Goal: Go to known website: Go to known website

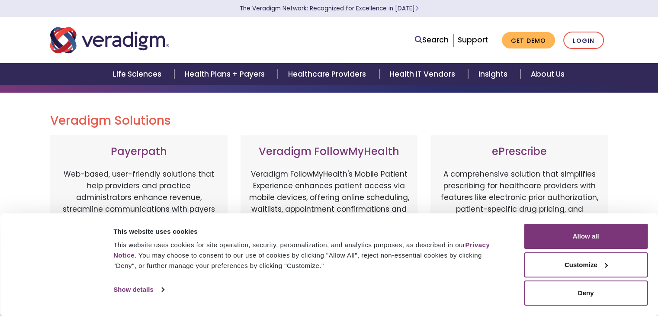
scroll to position [87, 0]
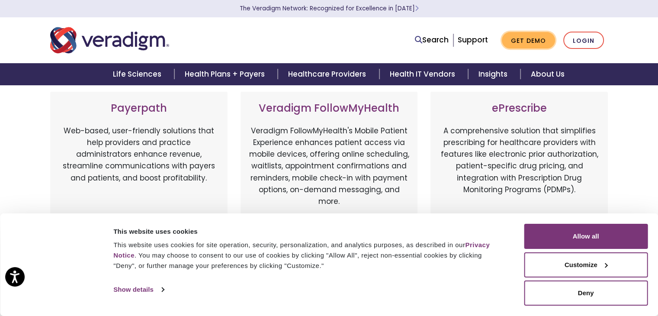
click at [530, 41] on link "Get Demo" at bounding box center [528, 40] width 53 height 17
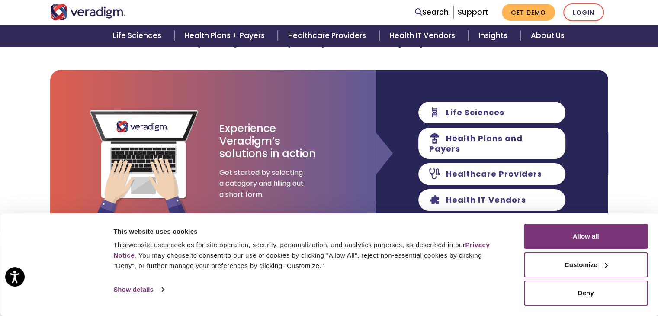
scroll to position [173, 0]
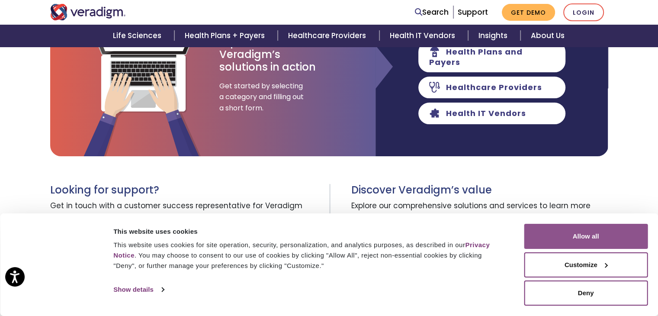
click at [566, 234] on button "Allow all" at bounding box center [586, 236] width 124 height 25
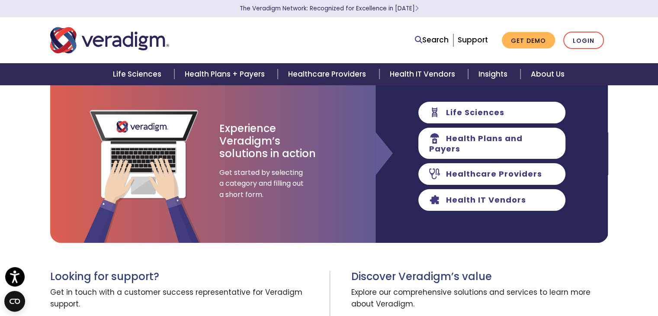
scroll to position [0, 0]
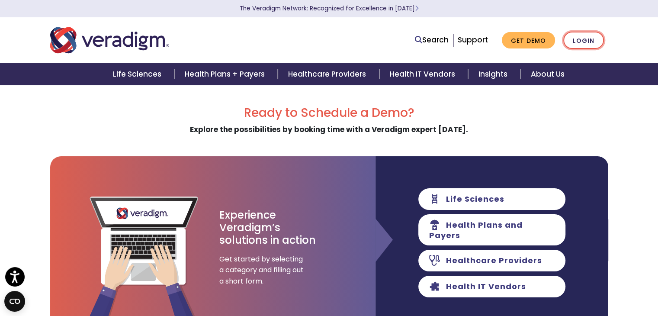
click at [588, 43] on link "Login" at bounding box center [583, 41] width 41 height 18
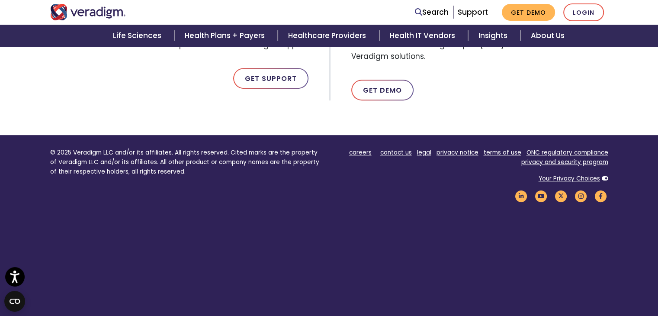
scroll to position [523, 0]
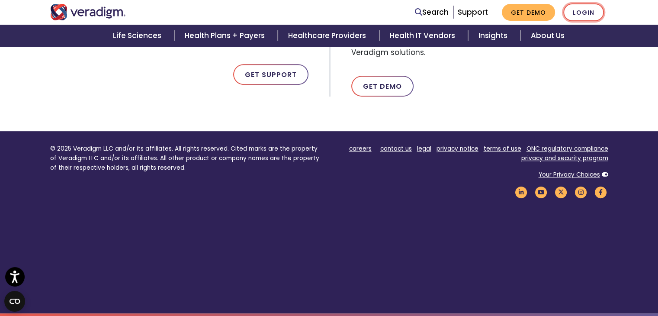
click at [584, 16] on link "Login" at bounding box center [583, 12] width 41 height 18
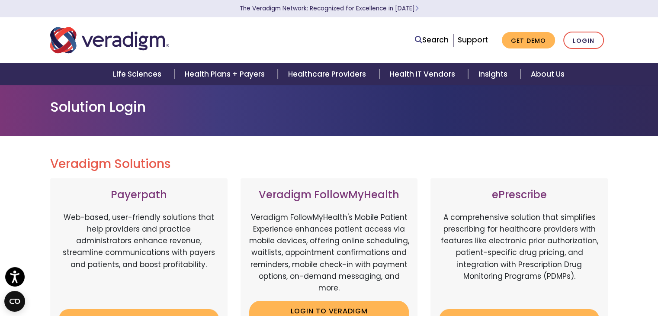
scroll to position [43, 0]
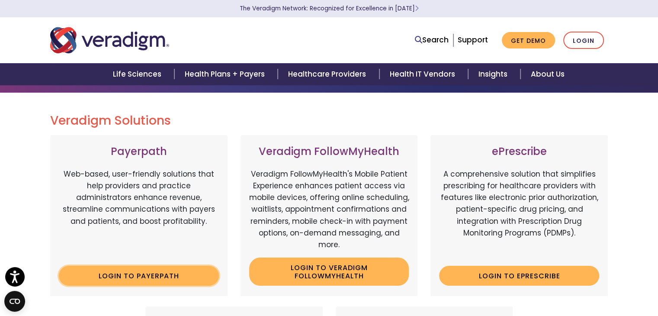
click at [143, 278] on link "Login to Payerpath" at bounding box center [139, 276] width 160 height 20
